Goal: Task Accomplishment & Management: Use online tool/utility

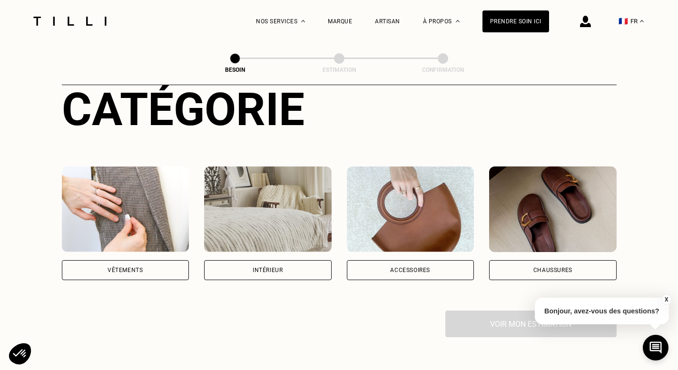
scroll to position [156, 0]
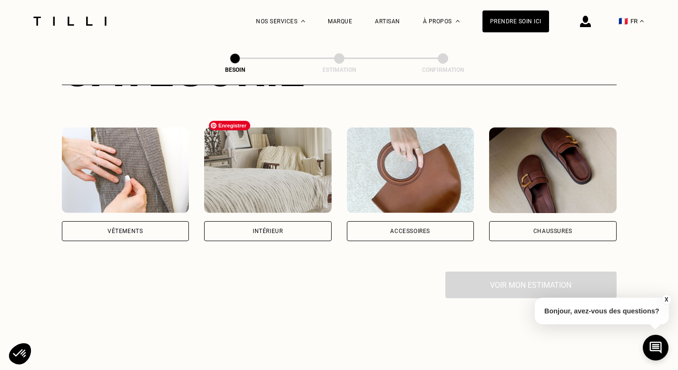
click at [283, 179] on img at bounding box center [267, 170] width 127 height 86
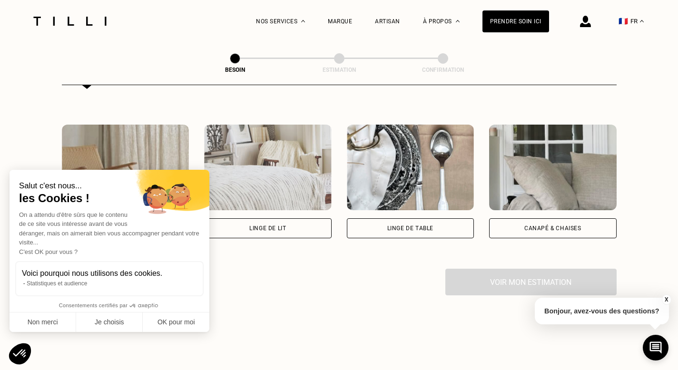
scroll to position [417, 0]
click at [179, 324] on button "OK pour moi" at bounding box center [176, 322] width 67 height 20
checkbox input "true"
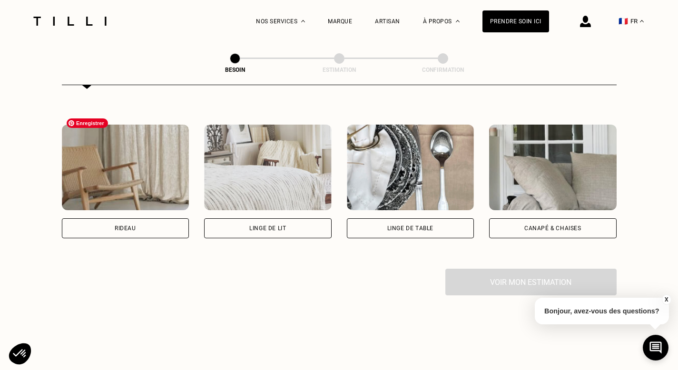
click at [147, 178] on img at bounding box center [125, 168] width 127 height 86
select select "FR"
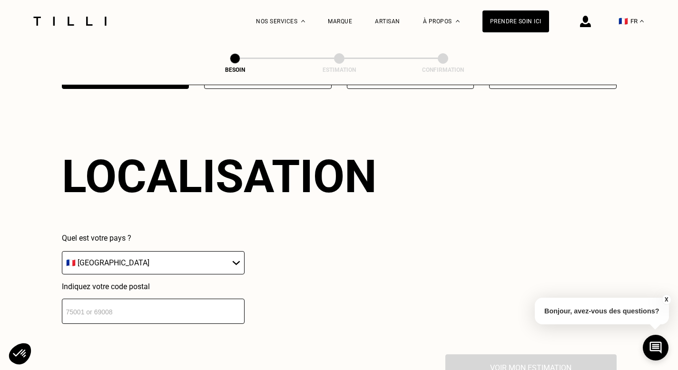
scroll to position [568, 0]
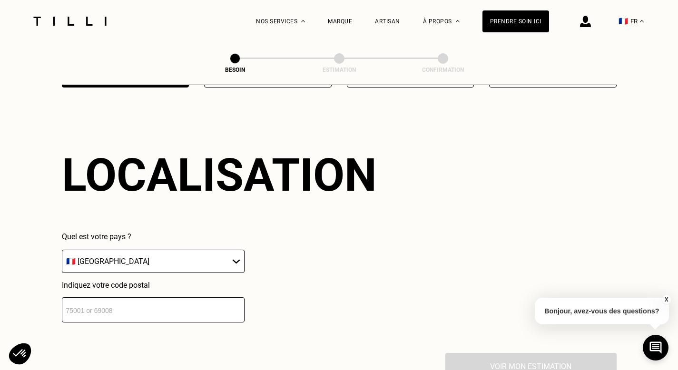
click at [155, 307] on input "number" at bounding box center [153, 309] width 183 height 25
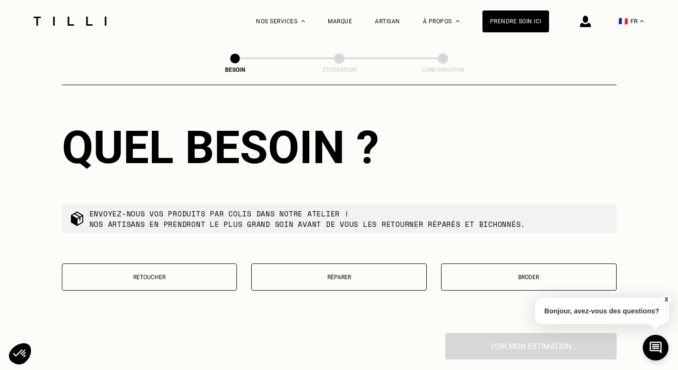
scroll to position [850, 0]
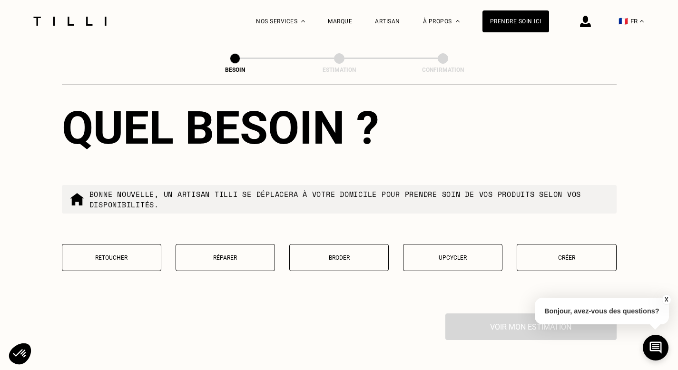
type input "31300"
click at [562, 250] on button "Créer" at bounding box center [565, 257] width 99 height 27
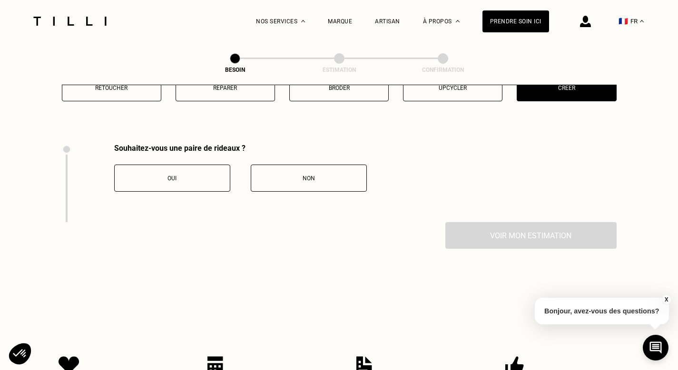
scroll to position [998, 0]
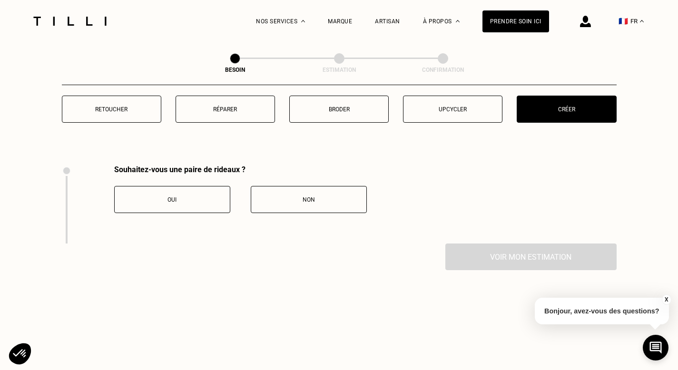
click at [204, 196] on div "Oui" at bounding box center [172, 199] width 106 height 7
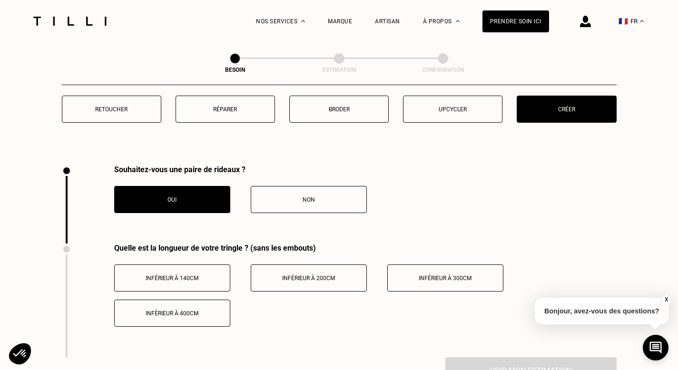
click at [283, 275] on span "Inférieur à 200cm" at bounding box center [308, 278] width 53 height 7
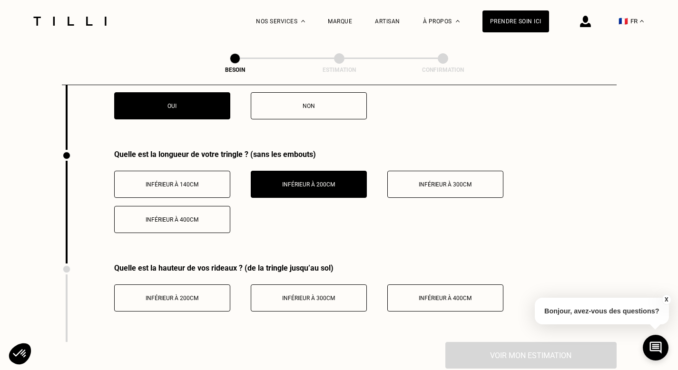
scroll to position [1116, 0]
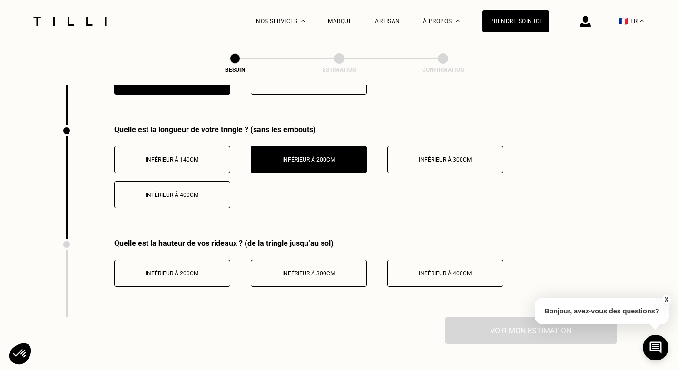
click at [311, 270] on span "Inférieur à 300cm" at bounding box center [308, 273] width 53 height 7
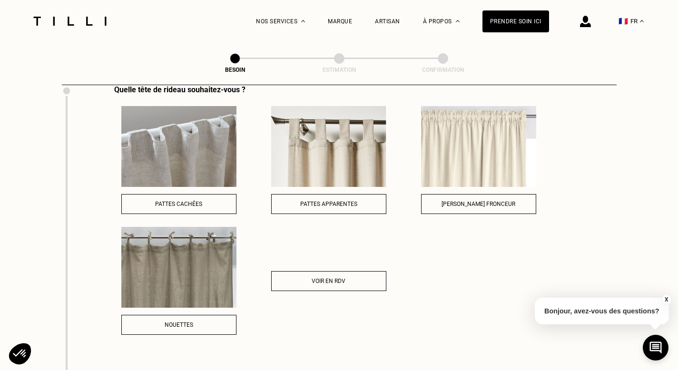
scroll to position [1342, 0]
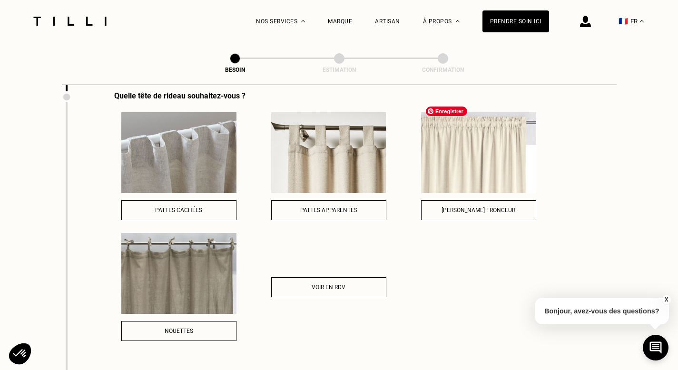
click at [472, 152] on img at bounding box center [478, 152] width 115 height 81
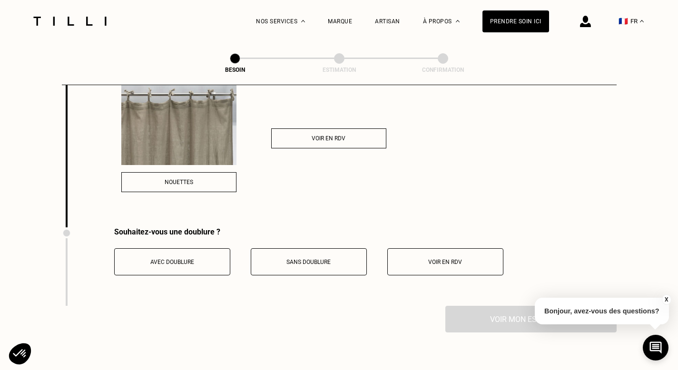
scroll to position [1517, 0]
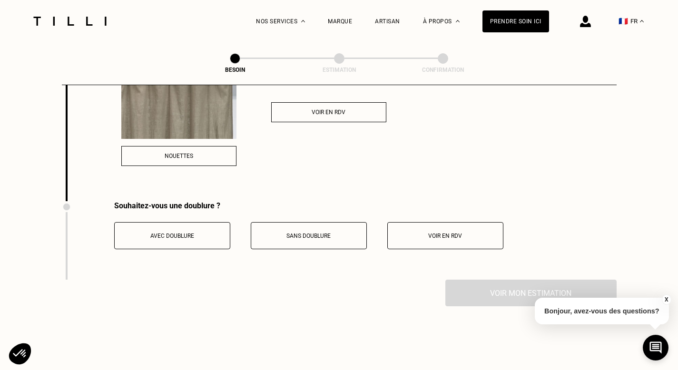
click at [321, 229] on button "Sans doublure" at bounding box center [309, 235] width 116 height 27
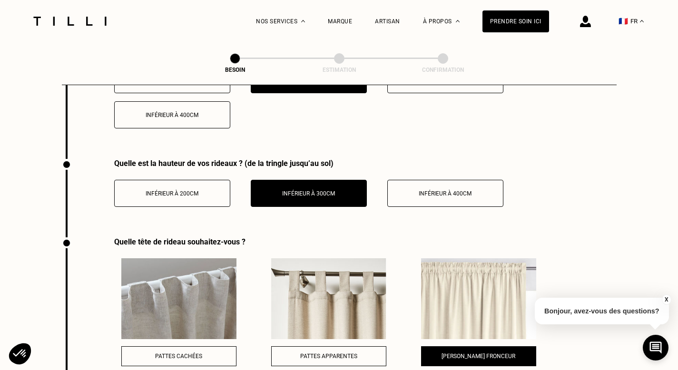
scroll to position [1654, 0]
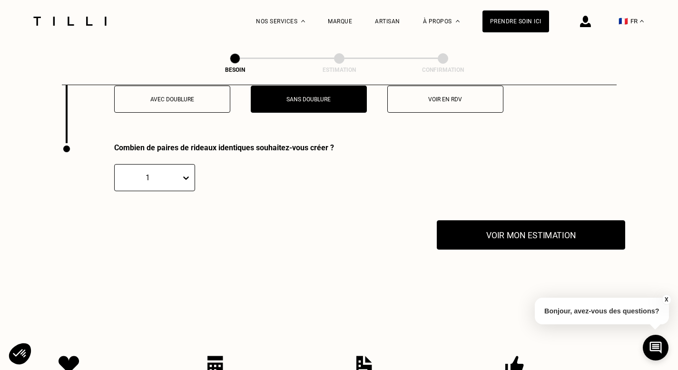
click at [544, 224] on button "Voir mon estimation" at bounding box center [531, 234] width 188 height 29
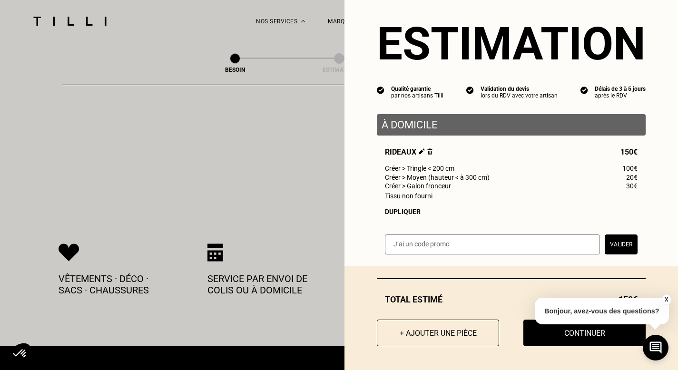
scroll to position [1790, 0]
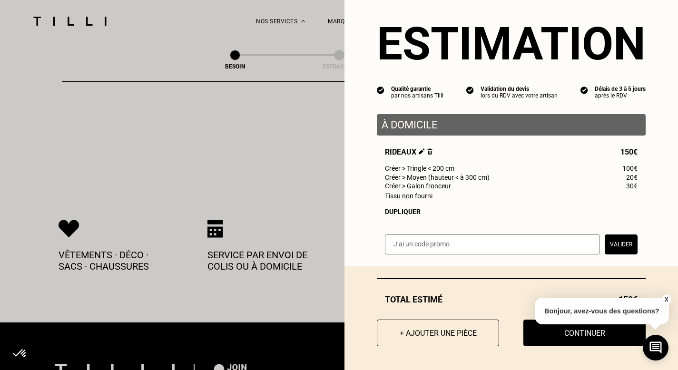
click at [667, 298] on button "X" at bounding box center [666, 299] width 10 height 10
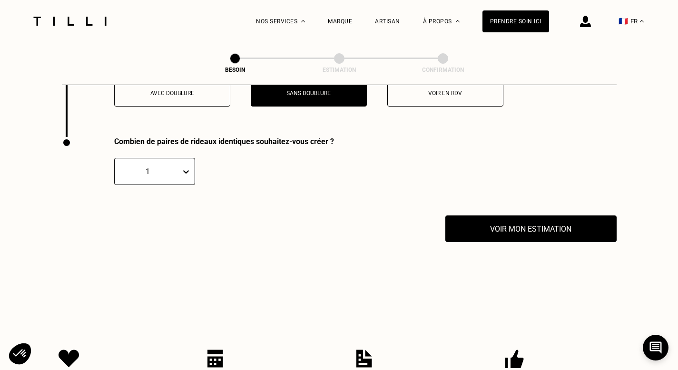
scroll to position [1595, 0]
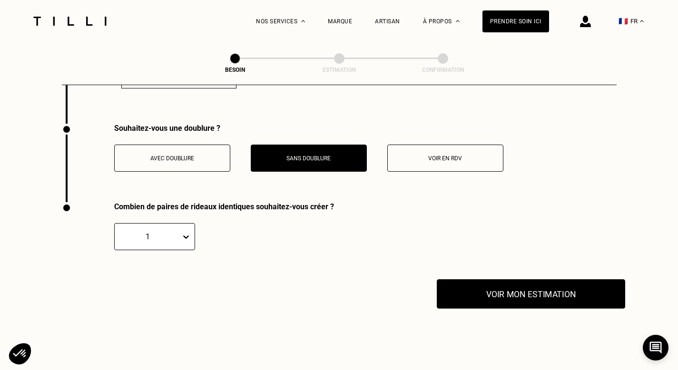
click at [539, 279] on button "Voir mon estimation" at bounding box center [531, 293] width 188 height 29
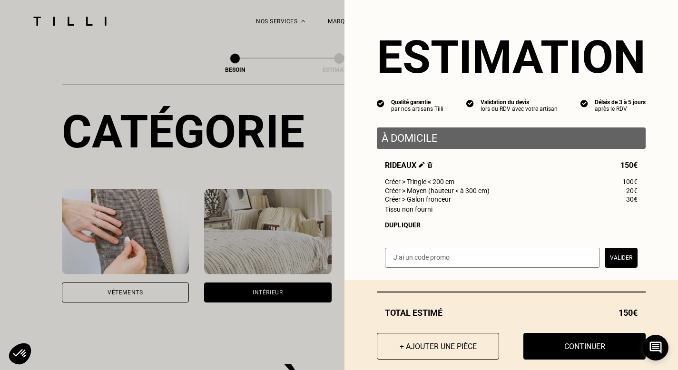
scroll to position [0, 0]
